Goal: Task Accomplishment & Management: Use online tool/utility

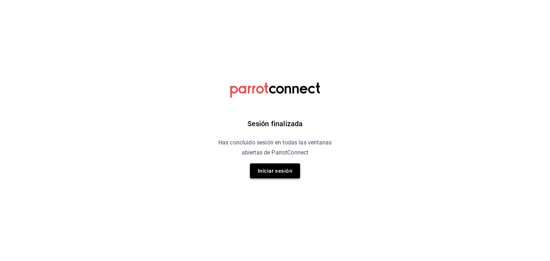
click at [292, 172] on button "Iniciar sesión" at bounding box center [275, 171] width 50 height 15
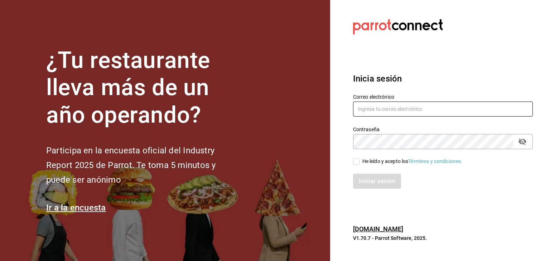
type input "[EMAIL_ADDRESS][DOMAIN_NAME]"
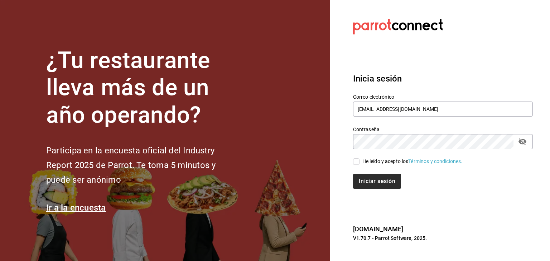
drag, startPoint x: 367, startPoint y: 161, endPoint x: 360, endPoint y: 176, distance: 16.7
click at [366, 161] on div "He leído y acepto los Términos y condiciones." at bounding box center [412, 162] width 100 height 8
click at [360, 161] on input "He leído y acepto los Términos y condiciones." at bounding box center [356, 162] width 6 height 6
checkbox input "true"
click at [360, 183] on button "Iniciar sesión" at bounding box center [377, 181] width 49 height 15
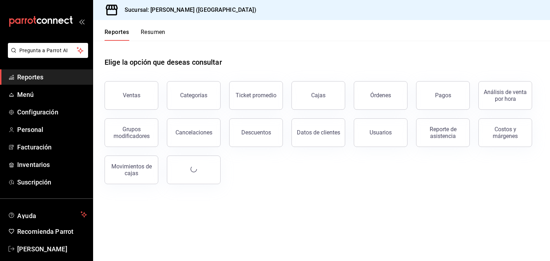
click at [130, 102] on button "Ventas" at bounding box center [132, 95] width 54 height 29
